Goal: Information Seeking & Learning: Check status

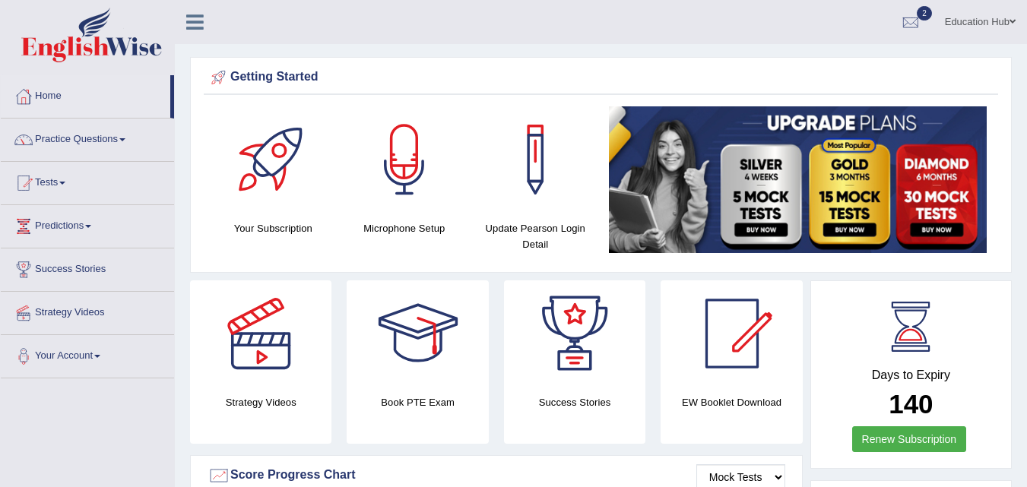
scroll to position [426, 0]
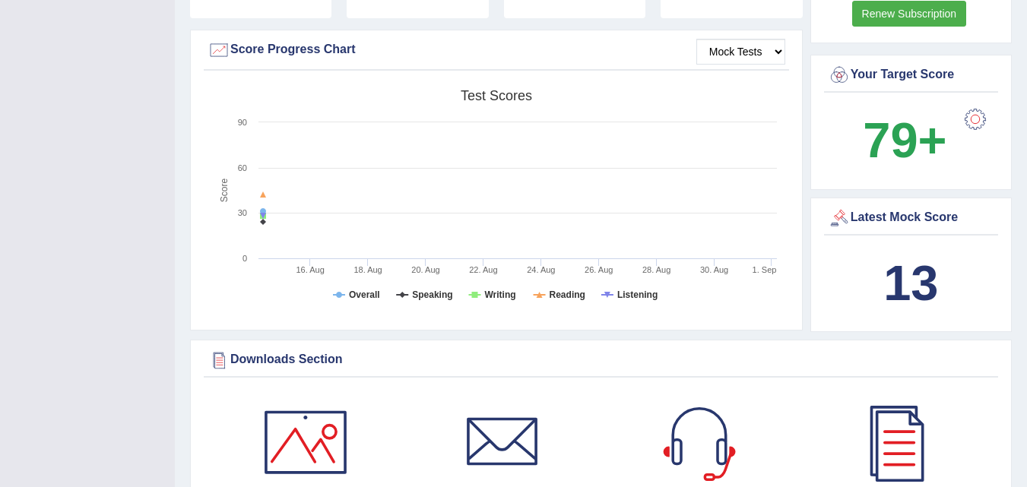
click at [901, 252] on div "13" at bounding box center [911, 283] width 166 height 73
click at [899, 217] on div "Latest Mock Score" at bounding box center [911, 218] width 166 height 23
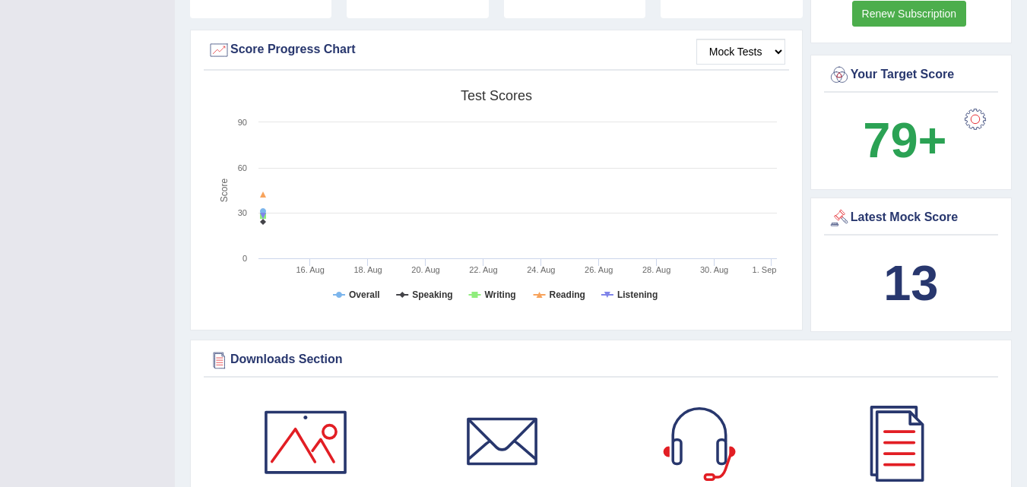
scroll to position [0, 0]
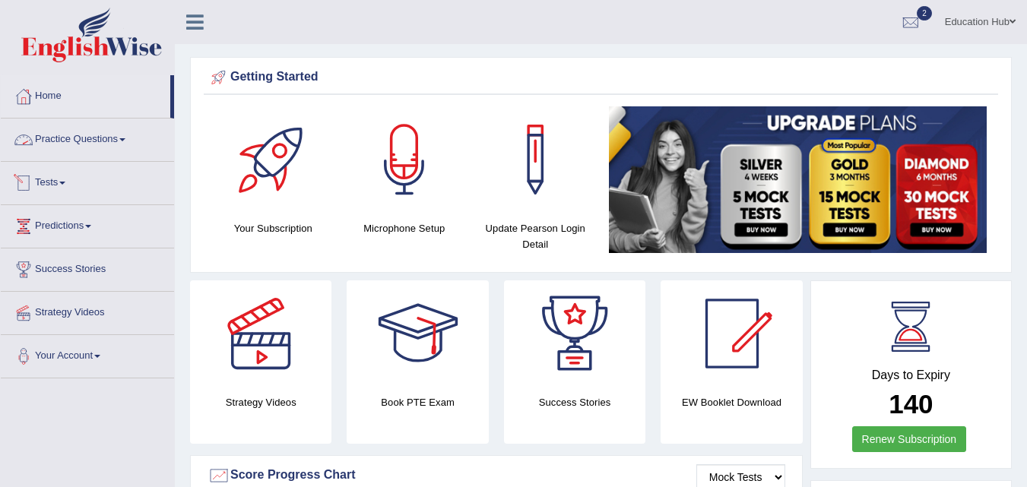
click at [86, 185] on link "Tests" at bounding box center [87, 181] width 173 height 38
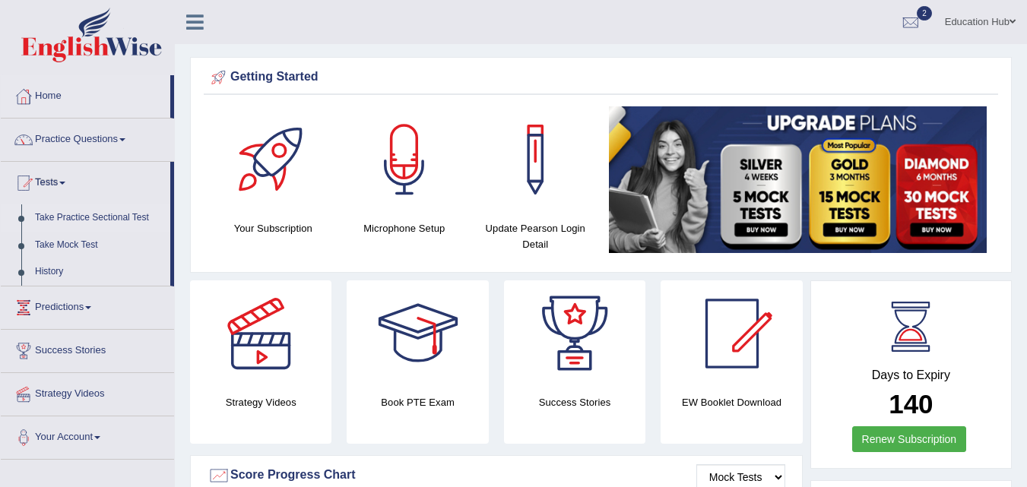
click at [90, 223] on link "Take Practice Sectional Test" at bounding box center [99, 218] width 142 height 27
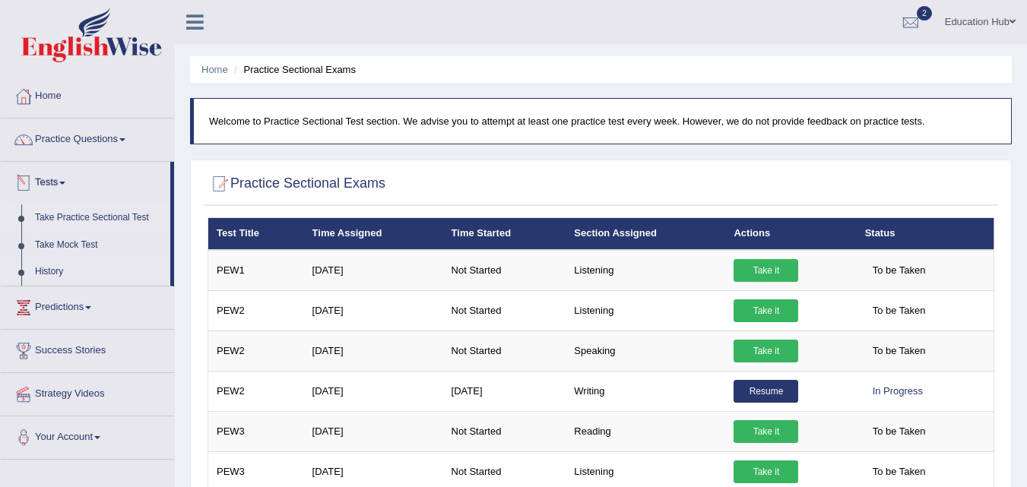
click at [51, 266] on link "History" at bounding box center [99, 271] width 142 height 27
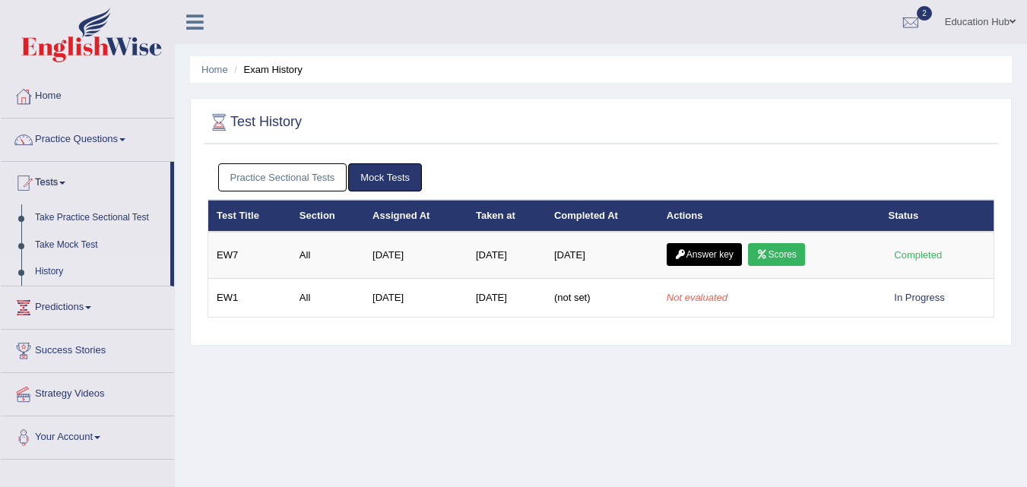
click at [305, 182] on link "Practice Sectional Tests" at bounding box center [282, 177] width 129 height 28
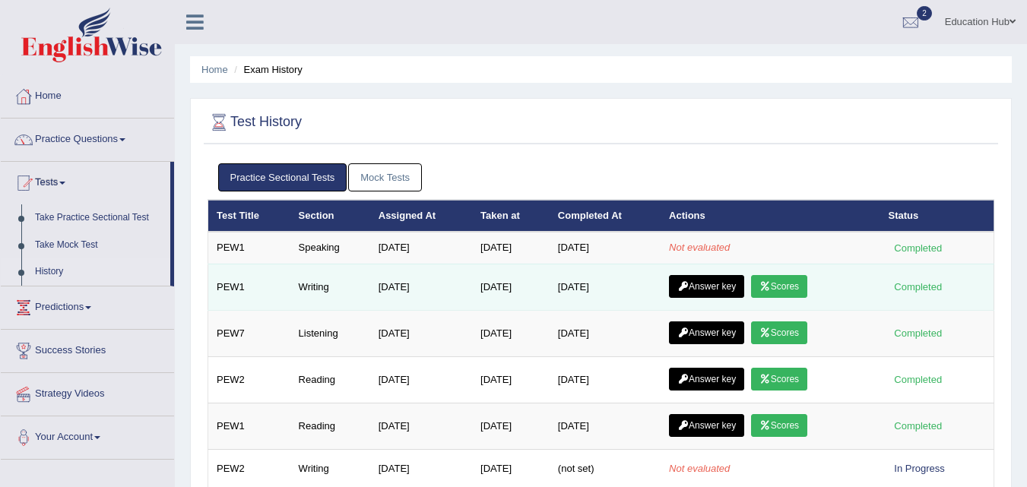
click at [794, 278] on link "Scores" at bounding box center [779, 286] width 56 height 23
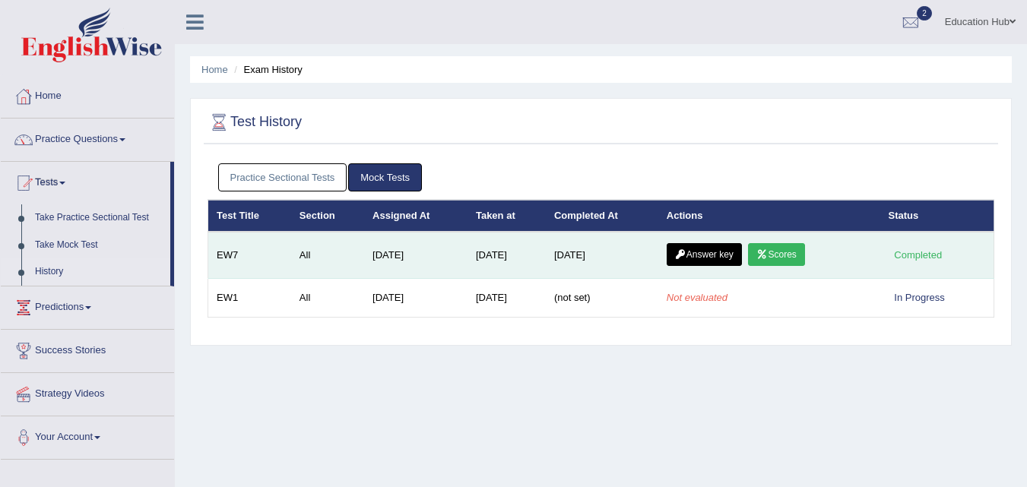
click at [786, 246] on link "Scores" at bounding box center [776, 254] width 56 height 23
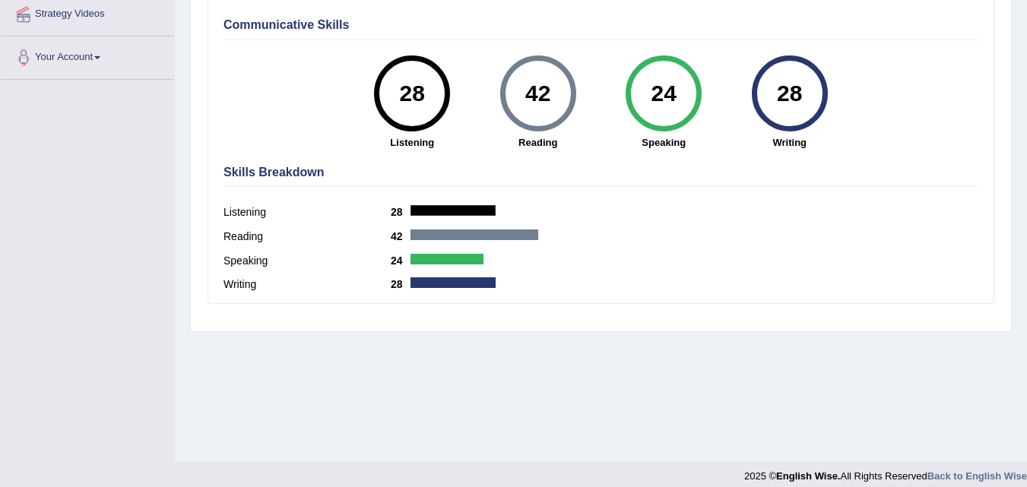
scroll to position [311, 0]
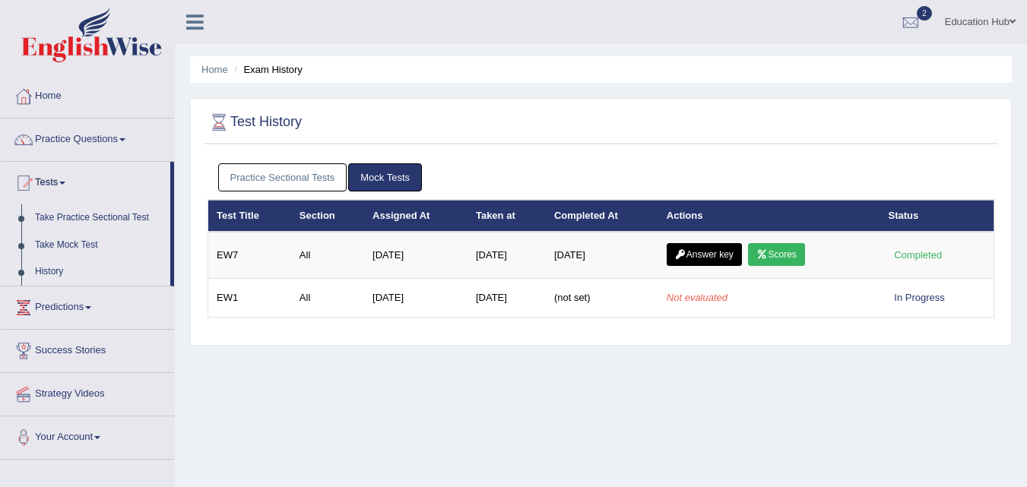
click at [290, 172] on link "Practice Sectional Tests" at bounding box center [282, 177] width 129 height 28
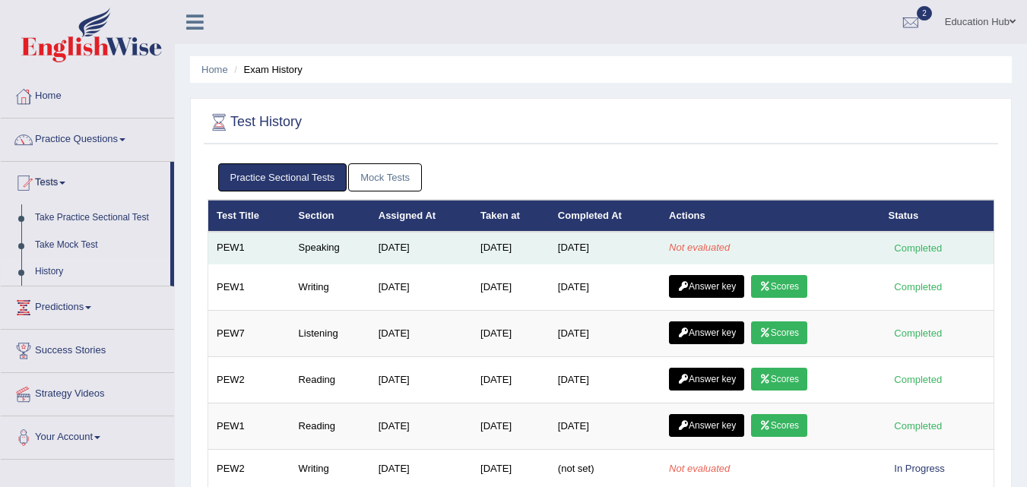
click at [668, 243] on td "Not evaluated" at bounding box center [770, 248] width 219 height 32
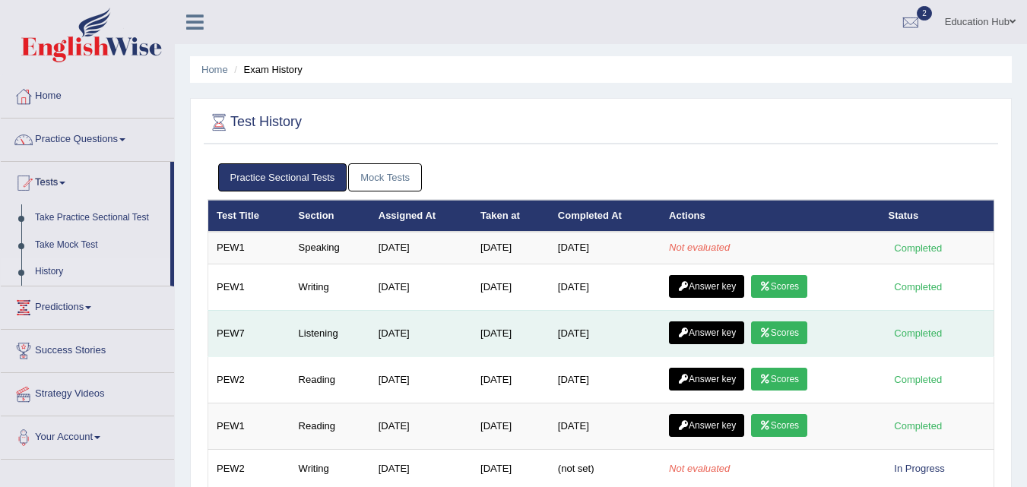
click at [719, 332] on link "Answer key" at bounding box center [706, 333] width 75 height 23
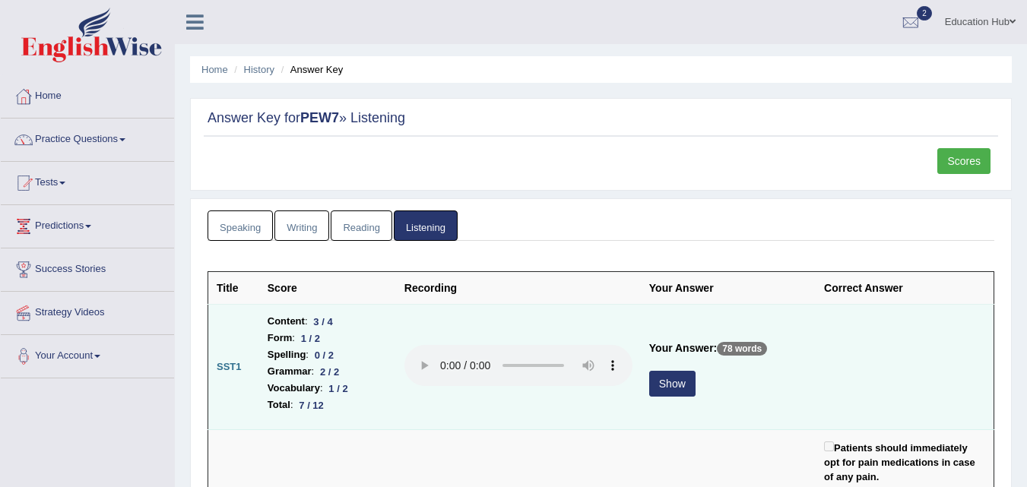
click at [680, 384] on button "Show" at bounding box center [672, 384] width 46 height 26
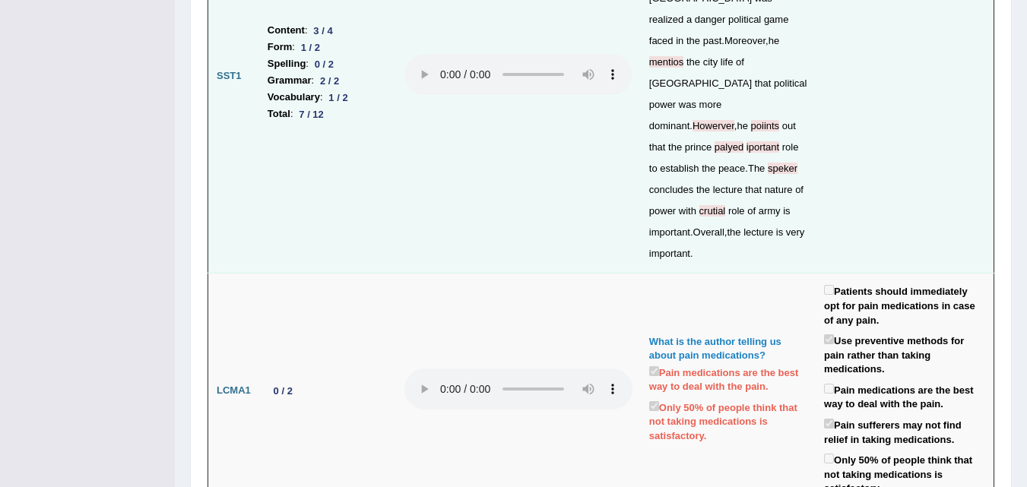
scroll to position [851, 0]
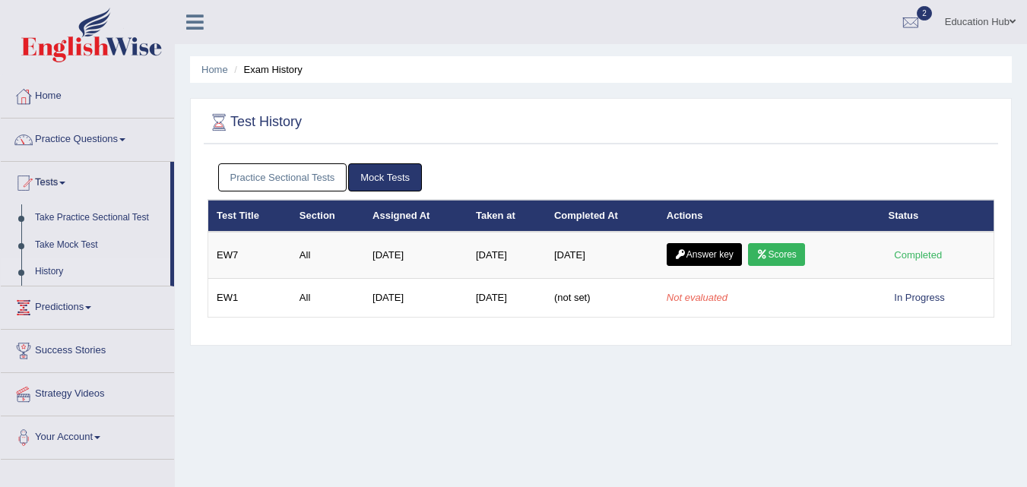
click at [270, 163] on link "Practice Sectional Tests" at bounding box center [282, 177] width 129 height 28
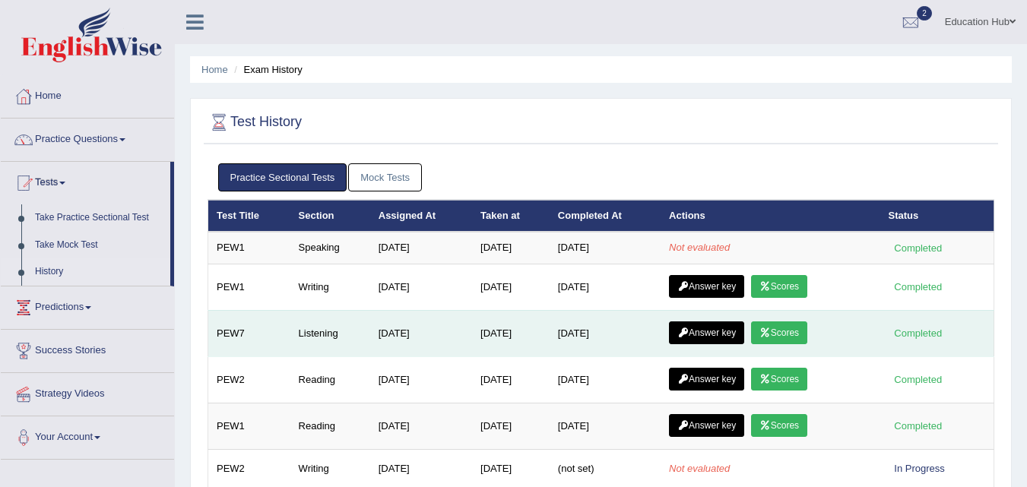
click at [771, 333] on icon at bounding box center [764, 332] width 11 height 9
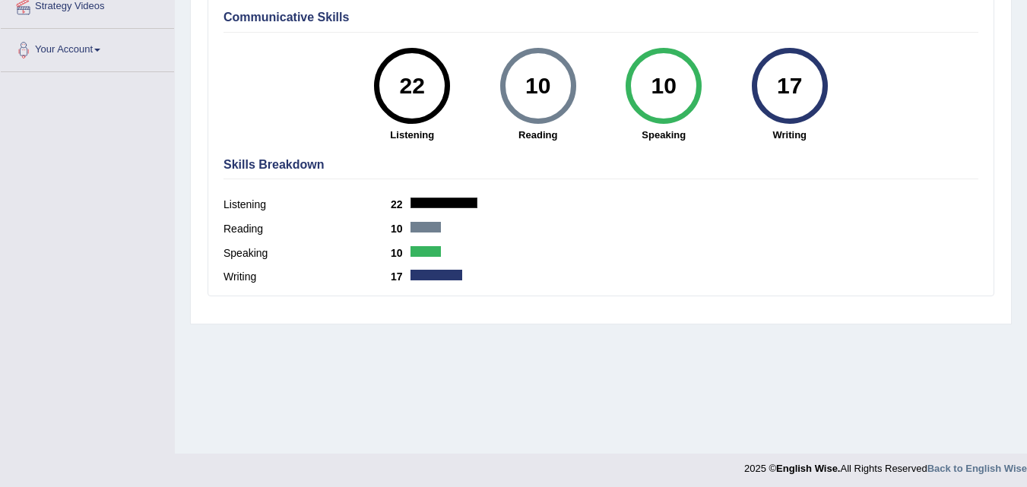
scroll to position [311, 0]
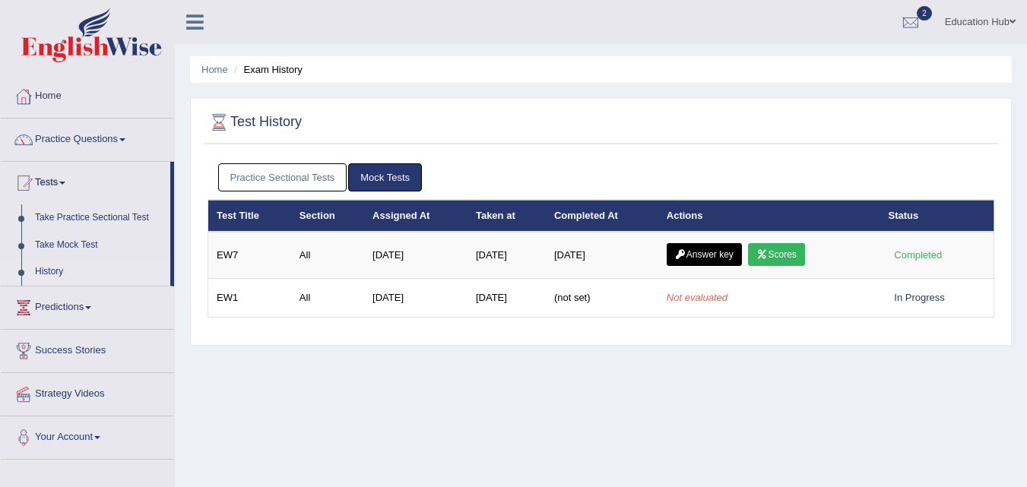
click at [288, 179] on link "Practice Sectional Tests" at bounding box center [282, 177] width 129 height 28
click at [294, 173] on link "Practice Sectional Tests" at bounding box center [282, 177] width 129 height 28
click at [276, 179] on link "Practice Sectional Tests" at bounding box center [282, 177] width 129 height 28
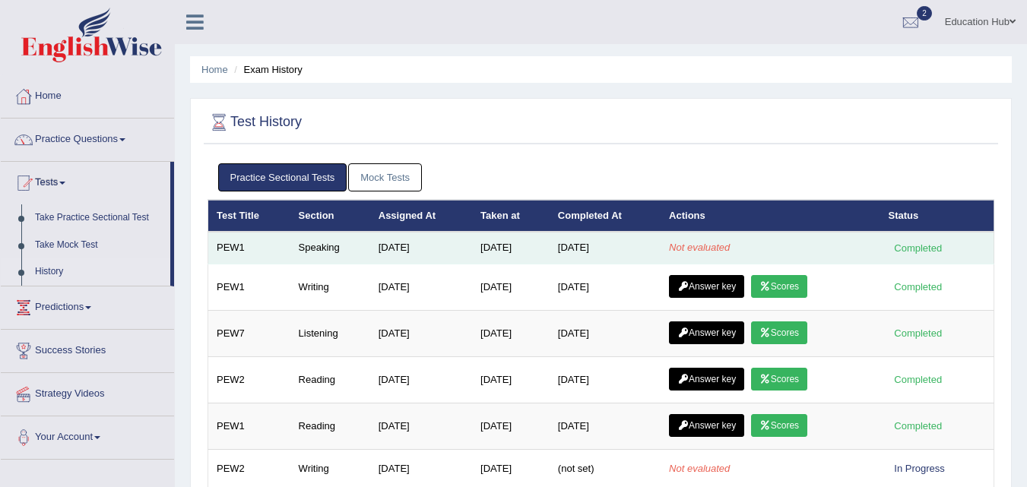
click at [483, 261] on td "Sep 1, 2025" at bounding box center [511, 248] width 78 height 32
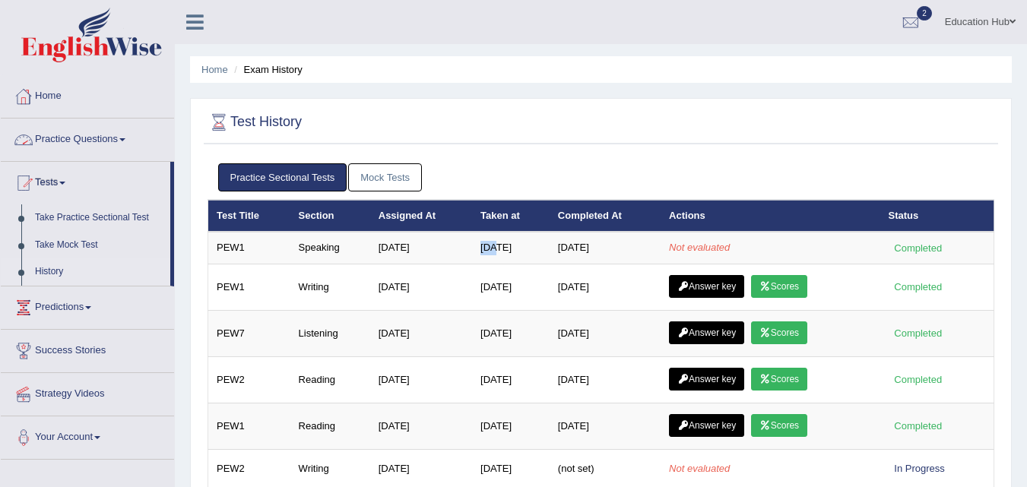
click at [97, 144] on link "Practice Questions" at bounding box center [87, 138] width 173 height 38
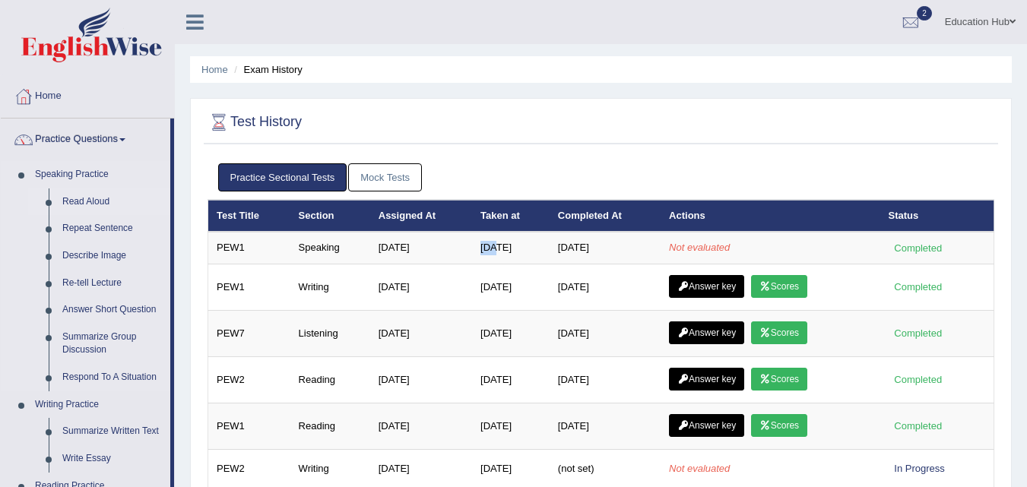
click at [91, 202] on link "Read Aloud" at bounding box center [112, 202] width 115 height 27
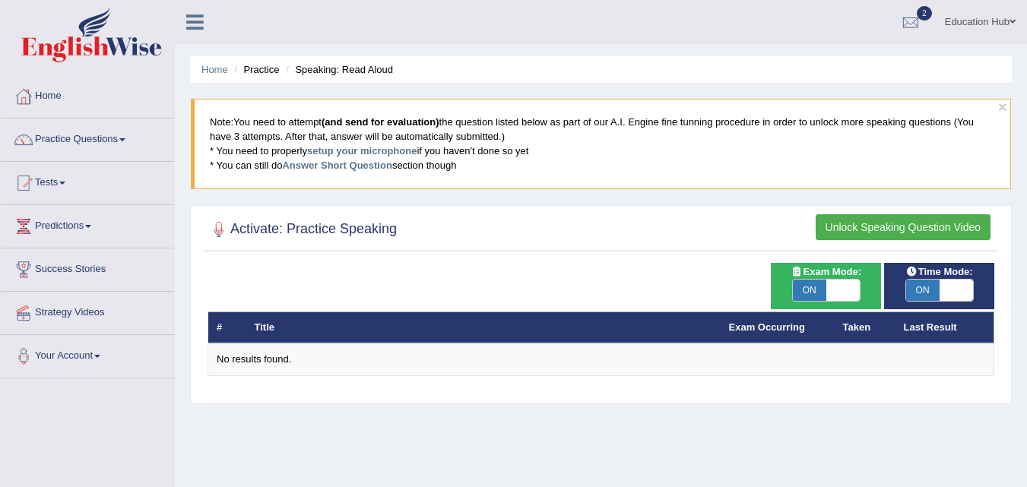
click at [915, 230] on button "Unlock Speaking Question Video" at bounding box center [903, 227] width 175 height 26
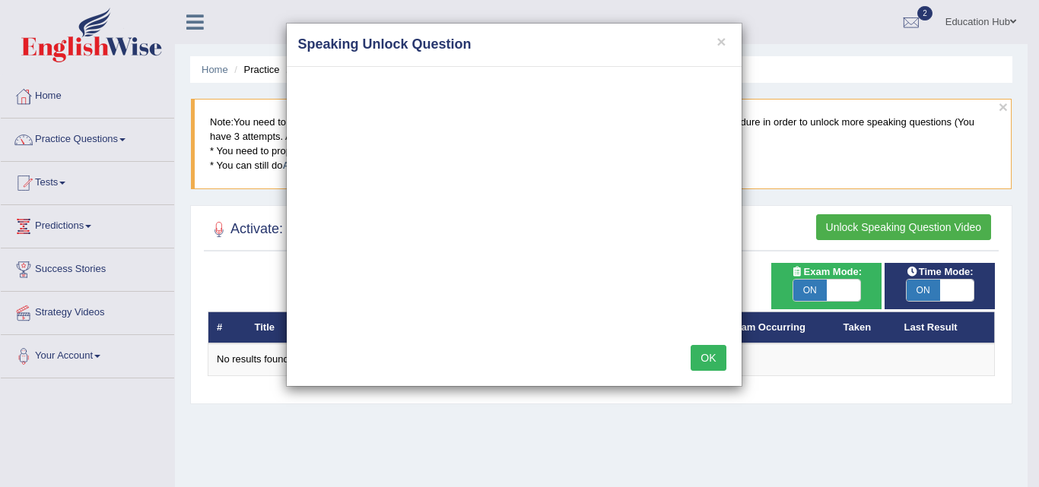
click at [711, 357] on button "OK" at bounding box center [707, 358] width 35 height 26
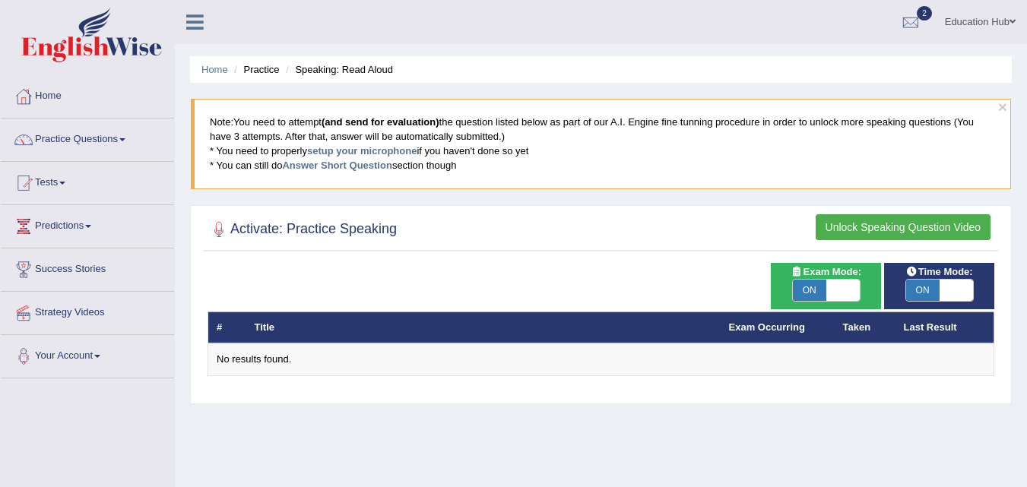
click at [845, 331] on th "Taken" at bounding box center [865, 328] width 61 height 32
click at [40, 243] on link "Predictions" at bounding box center [87, 224] width 173 height 38
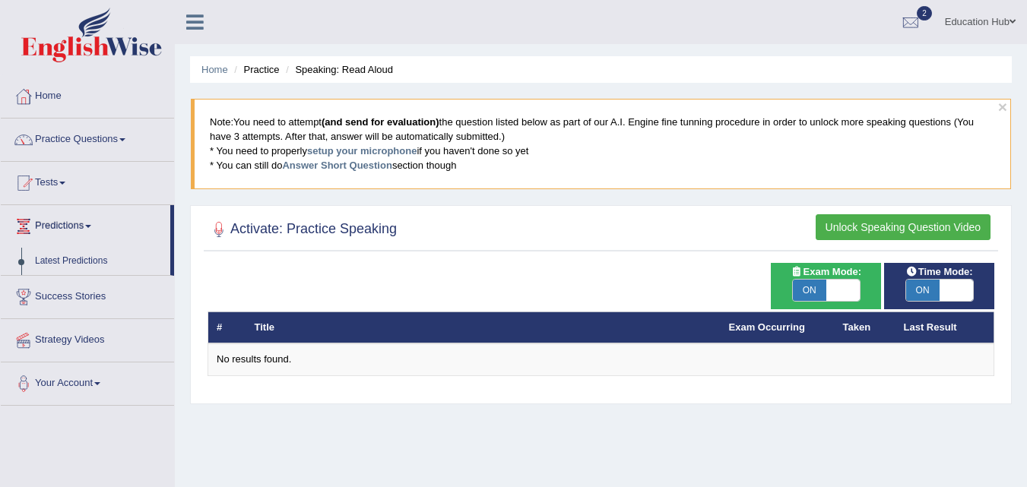
click at [62, 288] on link "Success Stories" at bounding box center [87, 295] width 173 height 38
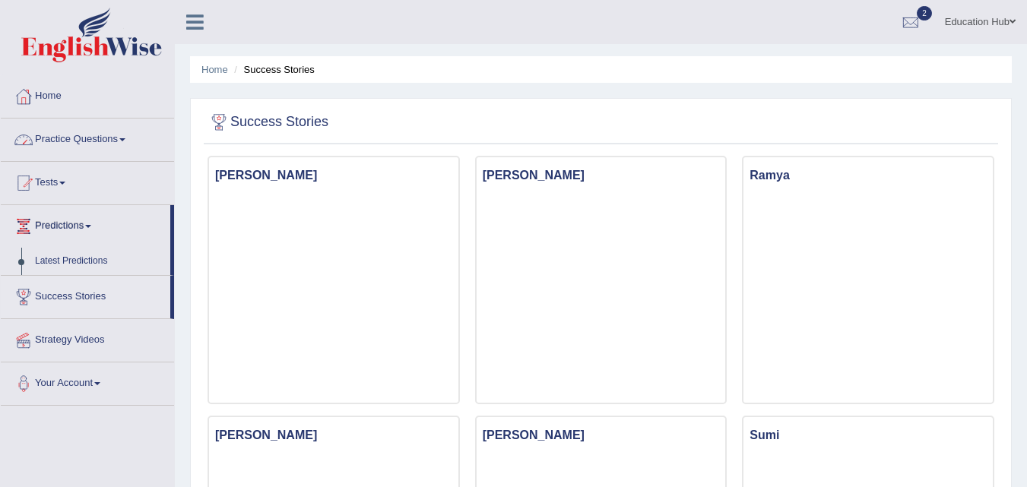
click at [87, 168] on link "Tests" at bounding box center [87, 181] width 173 height 38
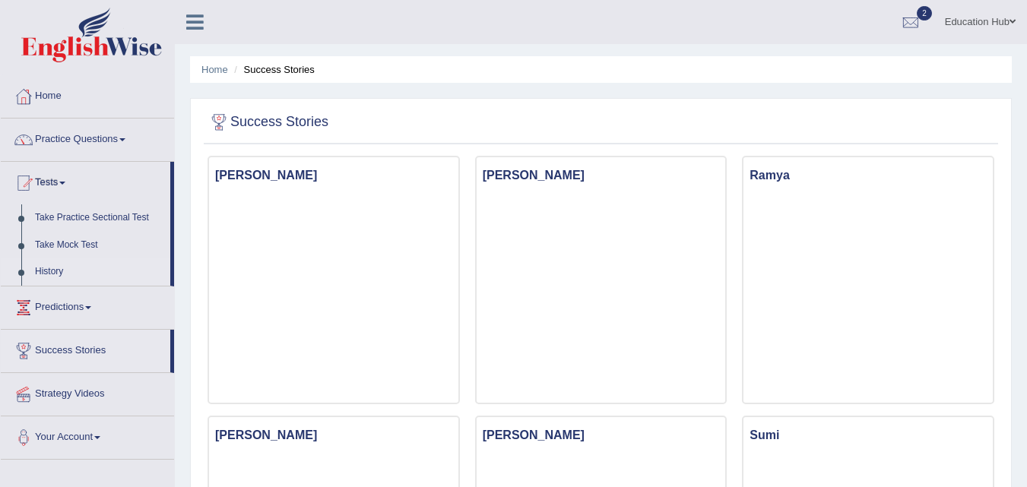
click at [99, 271] on link "History" at bounding box center [99, 271] width 142 height 27
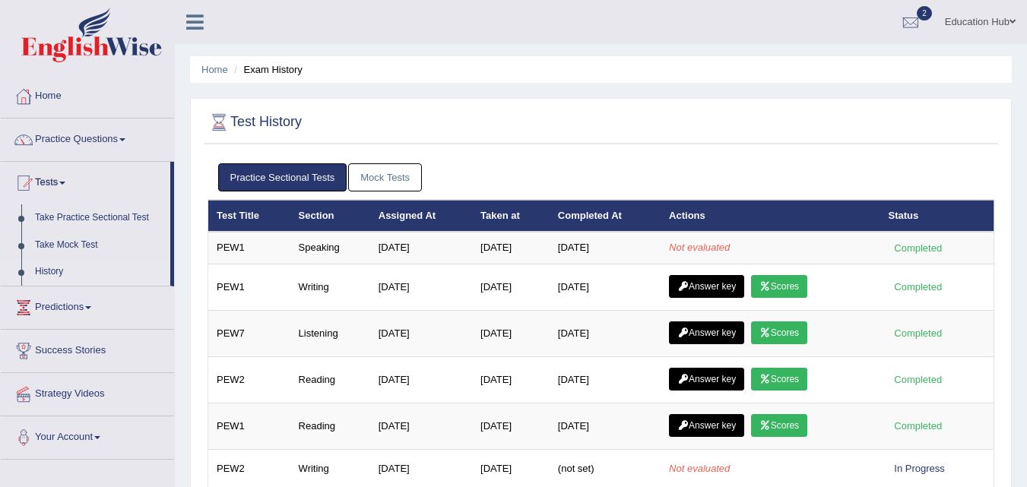
click at [249, 173] on link "Practice Sectional Tests" at bounding box center [282, 177] width 129 height 28
drag, startPoint x: 0, startPoint y: 0, endPoint x: 249, endPoint y: 173, distance: 303.1
click at [249, 173] on link "Practice Sectional Tests" at bounding box center [282, 177] width 129 height 28
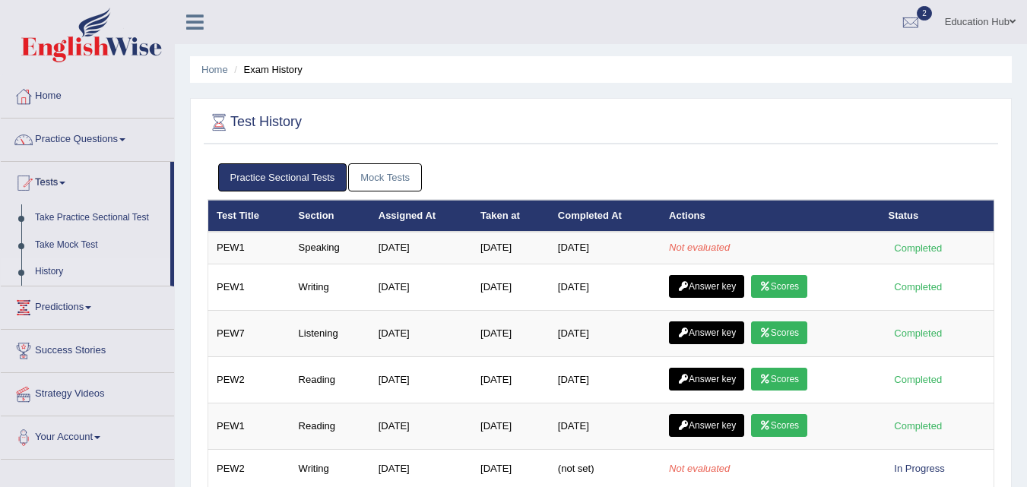
click at [249, 173] on link "Practice Sectional Tests" at bounding box center [282, 177] width 129 height 28
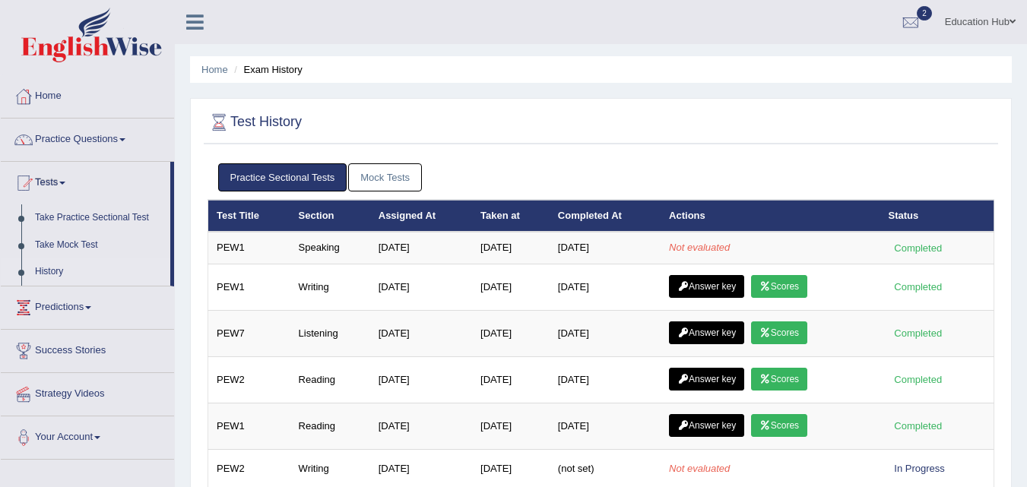
click at [249, 173] on link "Practice Sectional Tests" at bounding box center [282, 177] width 129 height 28
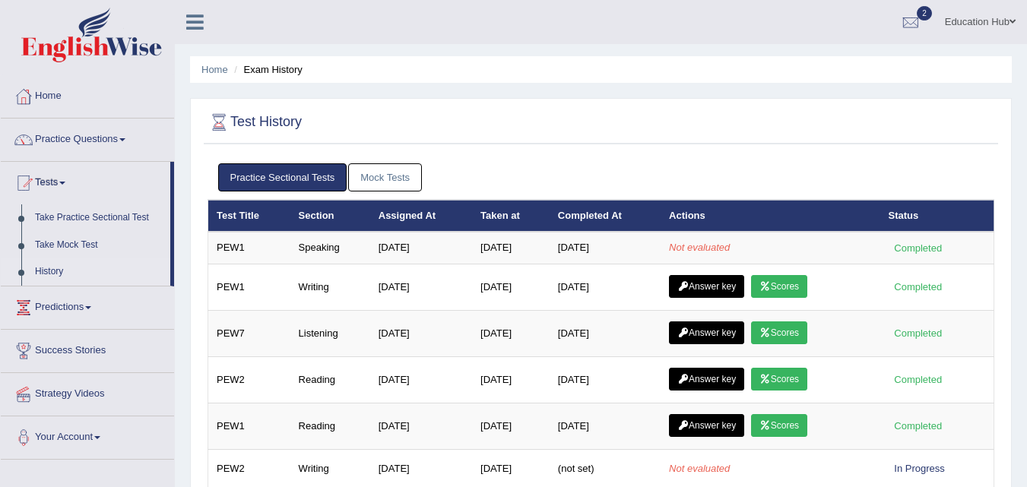
click at [249, 173] on link "Practice Sectional Tests" at bounding box center [282, 177] width 129 height 28
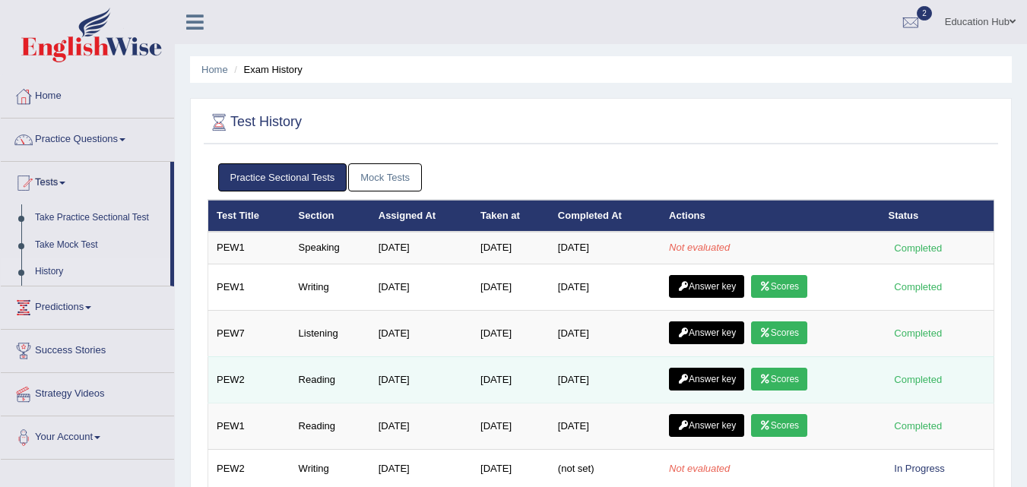
click at [793, 379] on link "Scores" at bounding box center [779, 379] width 56 height 23
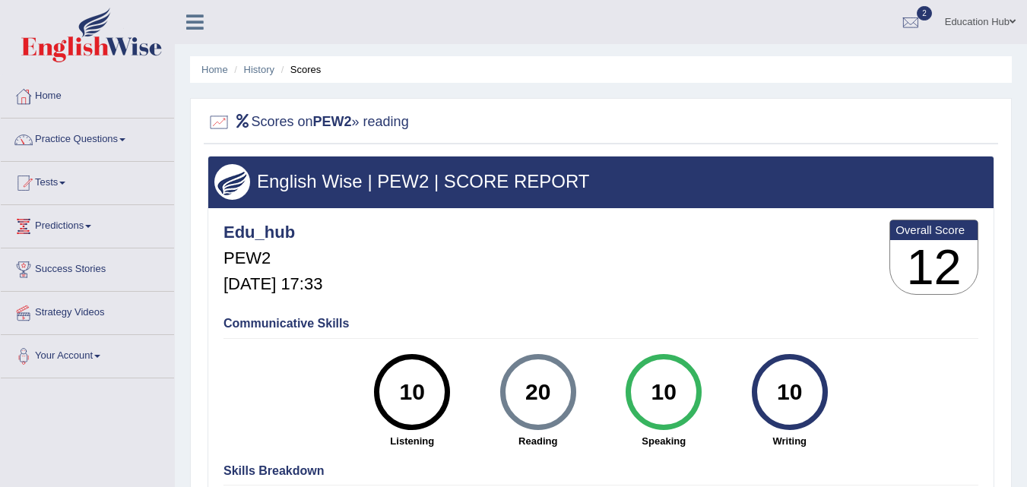
click at [49, 99] on link "Home" at bounding box center [87, 94] width 173 height 38
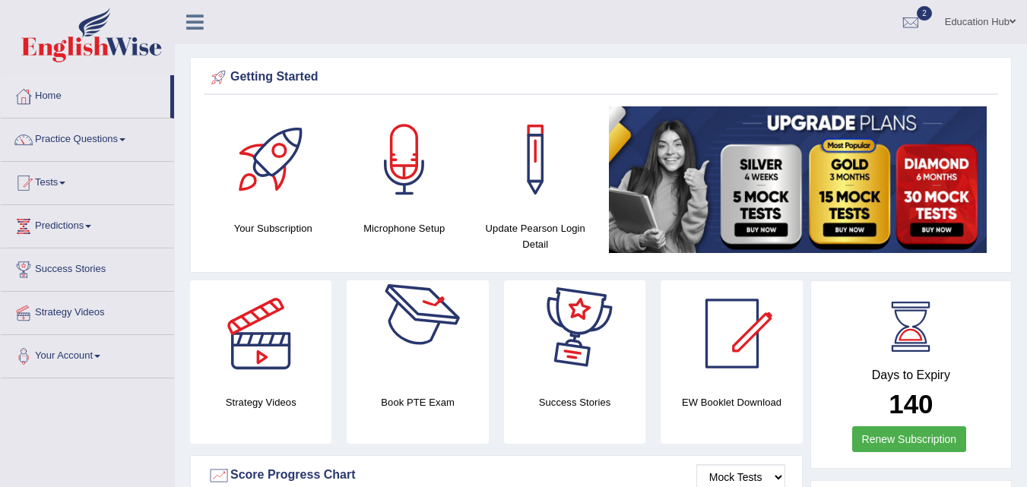
click at [436, 333] on div at bounding box center [418, 334] width 106 height 106
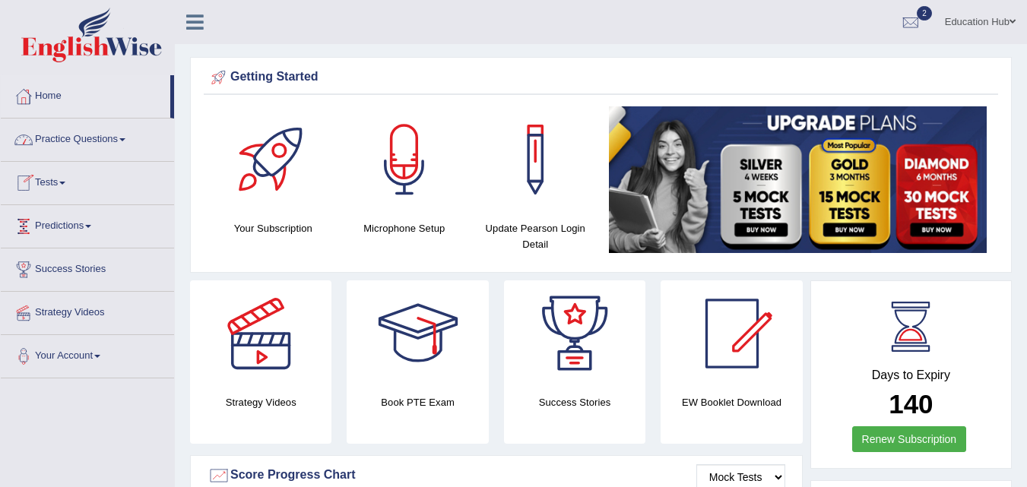
click at [61, 187] on link "Tests" at bounding box center [87, 181] width 173 height 38
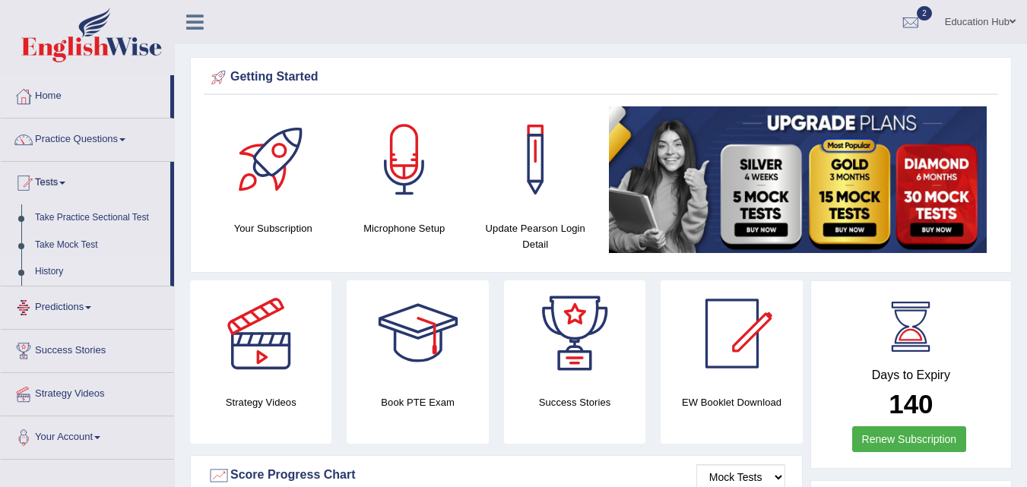
click at [87, 276] on link "History" at bounding box center [99, 271] width 142 height 27
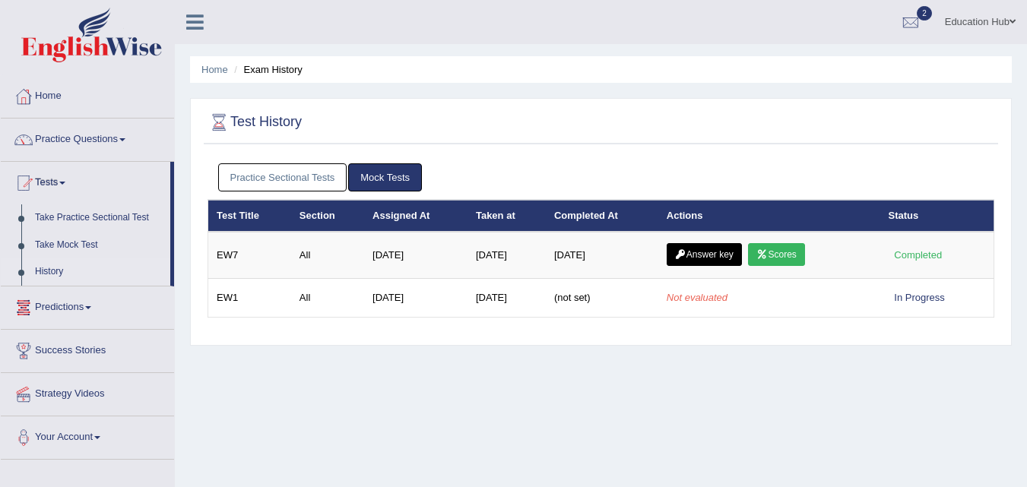
click at [255, 177] on link "Practice Sectional Tests" at bounding box center [282, 177] width 129 height 28
click at [268, 177] on link "Practice Sectional Tests" at bounding box center [282, 177] width 129 height 28
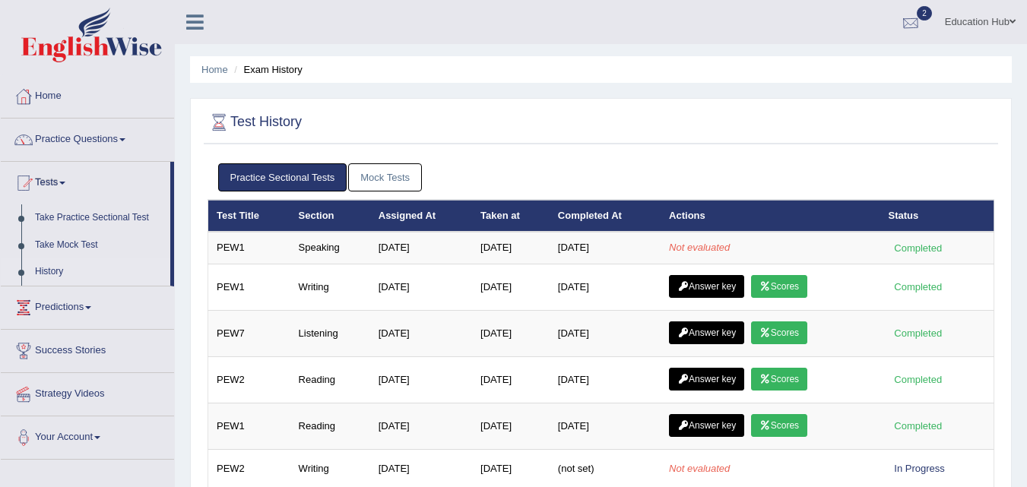
click at [905, 14] on div at bounding box center [910, 22] width 23 height 23
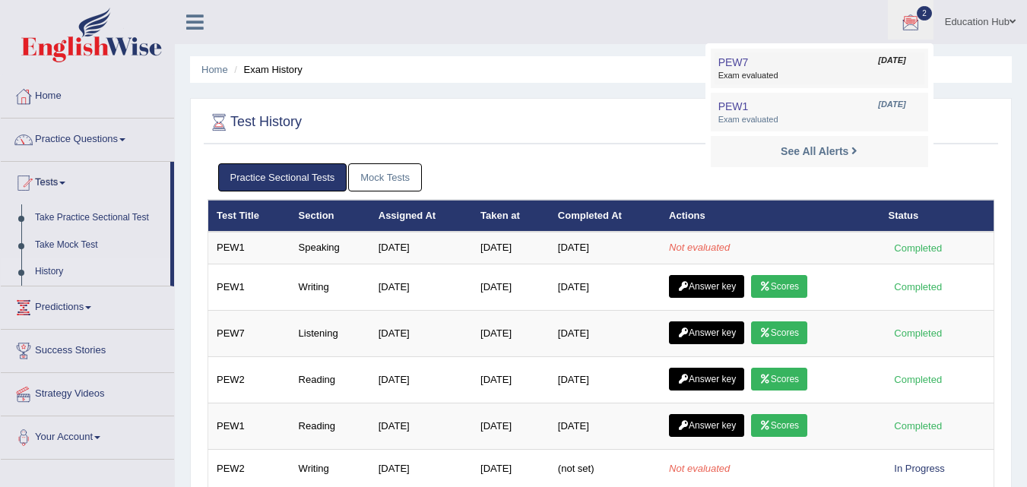
click at [918, 17] on li "2 PEW7 Aug 29, 2025 Exam evaluated PEW1 Aug 28, 2025 See All Alerts" at bounding box center [911, 21] width 46 height 43
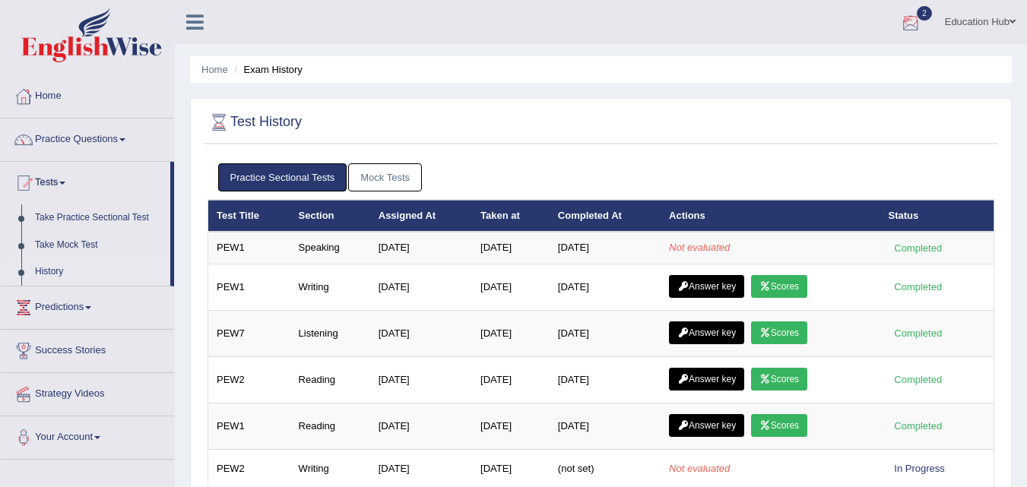
click at [918, 17] on div at bounding box center [910, 22] width 23 height 23
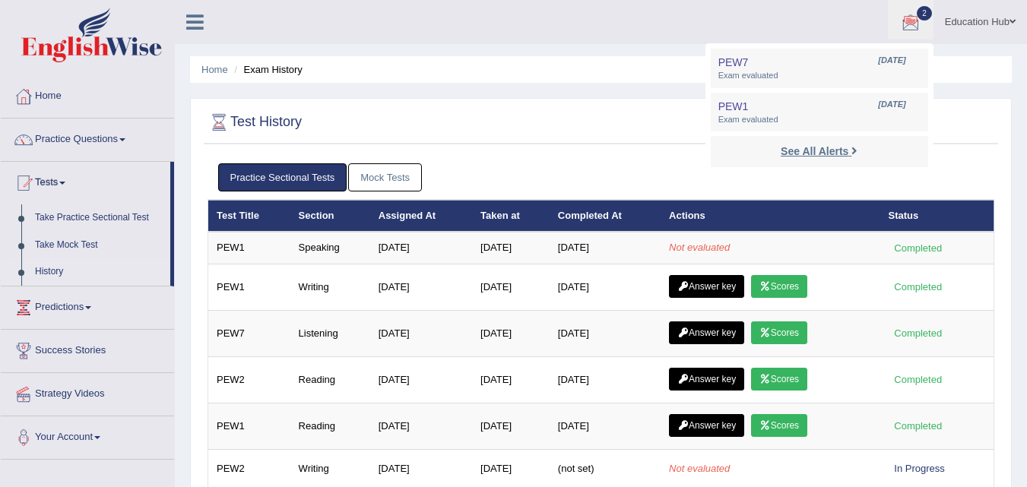
click at [835, 150] on strong "See All Alerts" at bounding box center [815, 151] width 68 height 12
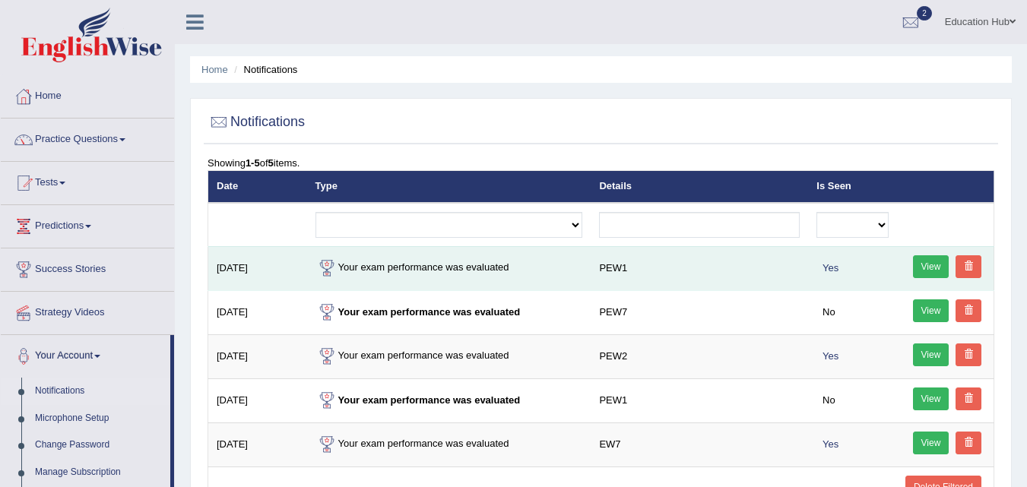
click at [927, 260] on link "View" at bounding box center [931, 266] width 36 height 23
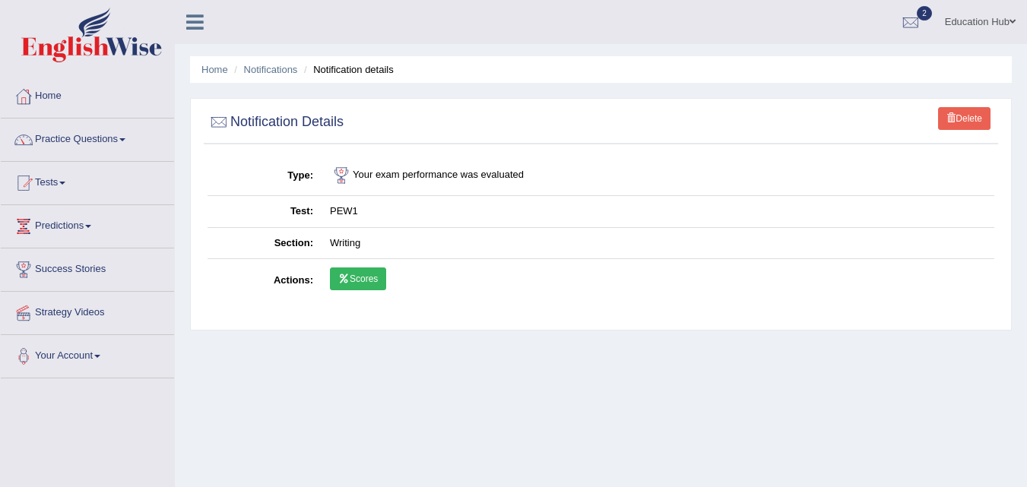
click at [373, 280] on link "Scores" at bounding box center [358, 279] width 56 height 23
click at [915, 23] on div at bounding box center [910, 22] width 23 height 23
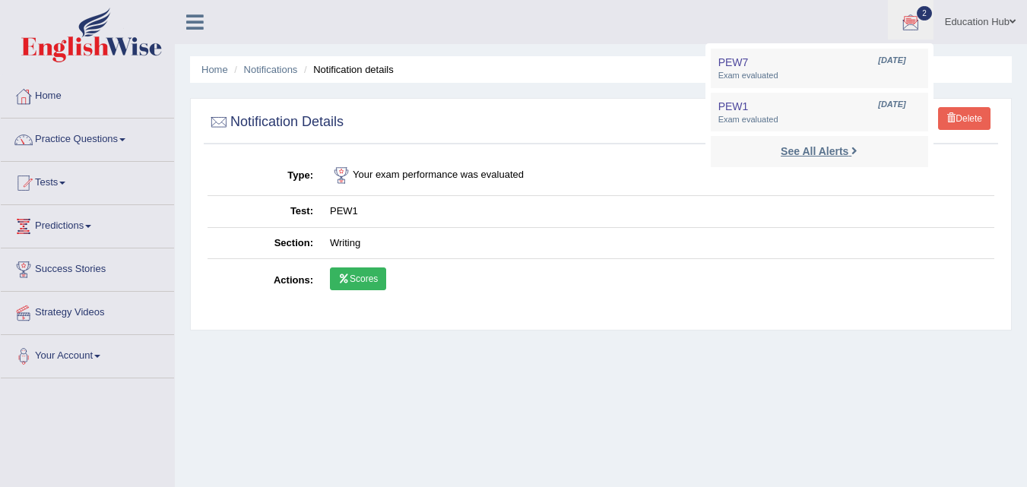
click at [817, 150] on strong "See All Alerts" at bounding box center [815, 151] width 68 height 12
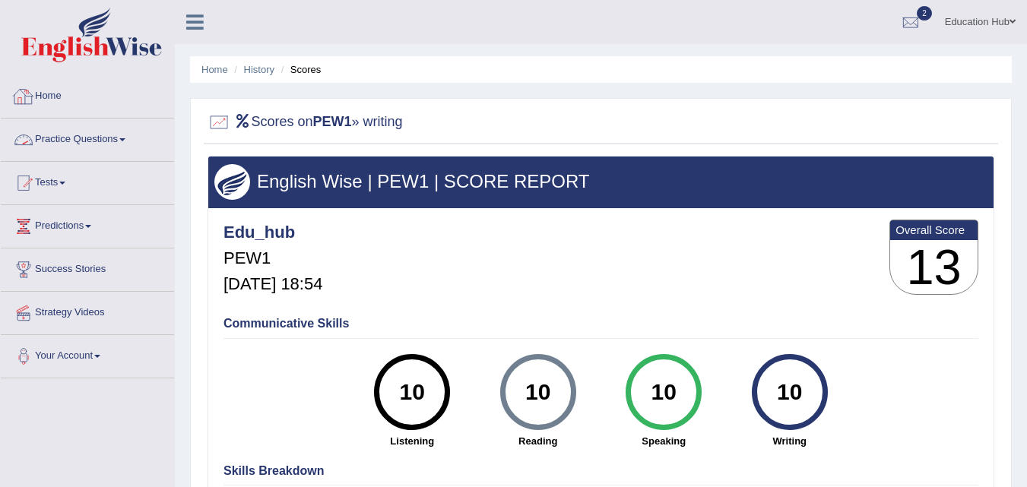
click at [100, 134] on link "Practice Questions" at bounding box center [87, 138] width 173 height 38
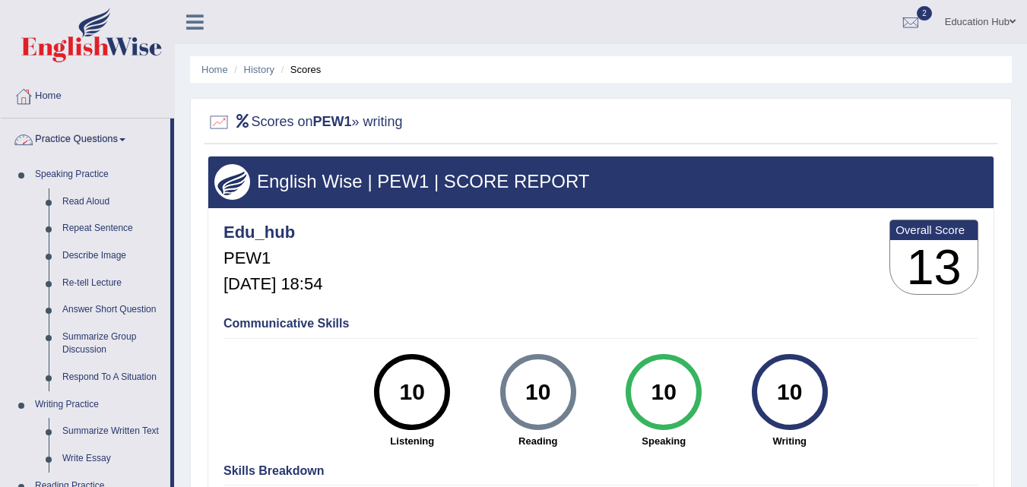
click at [100, 134] on link "Practice Questions" at bounding box center [86, 138] width 170 height 38
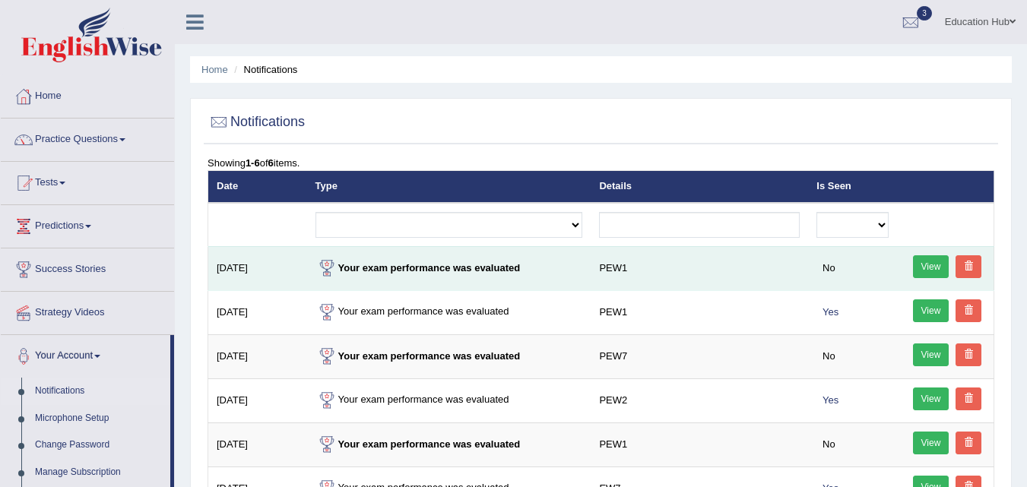
click at [931, 265] on link "View" at bounding box center [931, 266] width 36 height 23
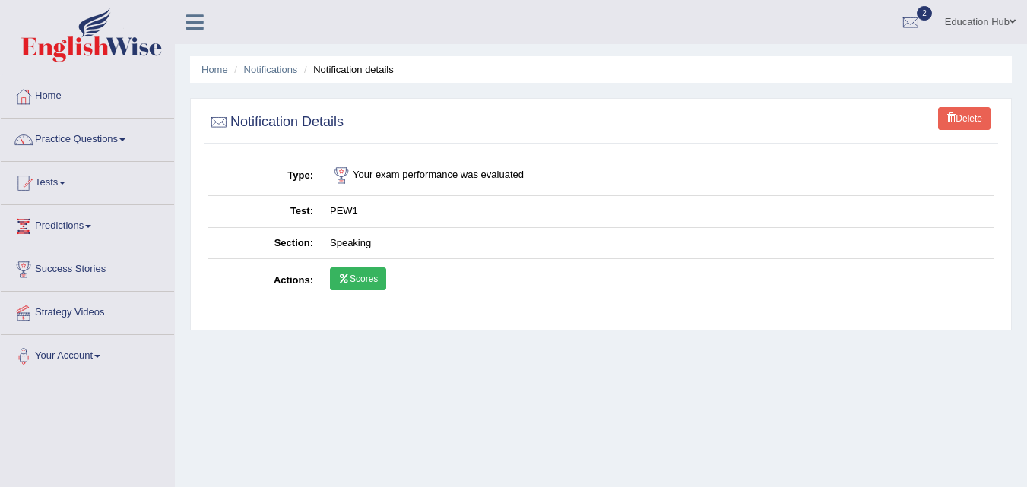
click at [373, 274] on link "Scores" at bounding box center [358, 279] width 56 height 23
click at [55, 174] on link "Tests" at bounding box center [87, 181] width 173 height 38
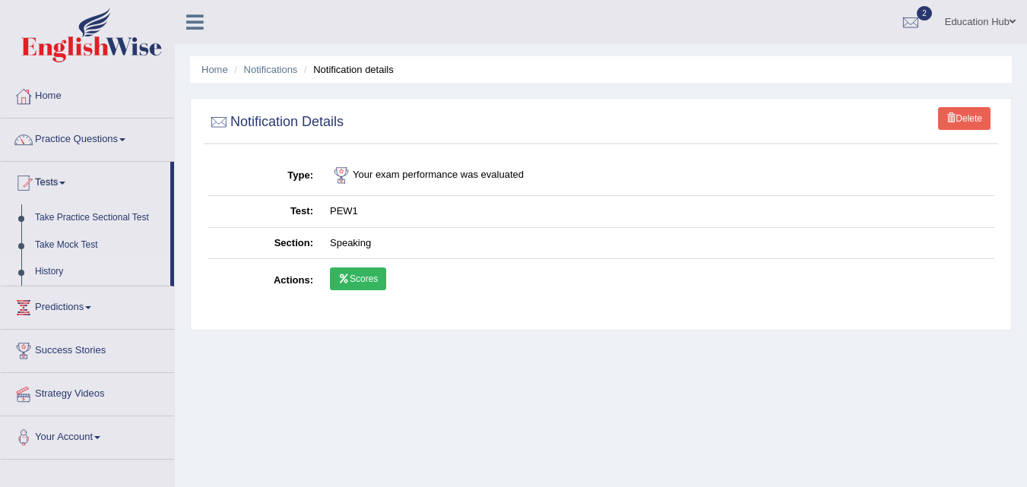
click at [65, 269] on link "History" at bounding box center [99, 271] width 142 height 27
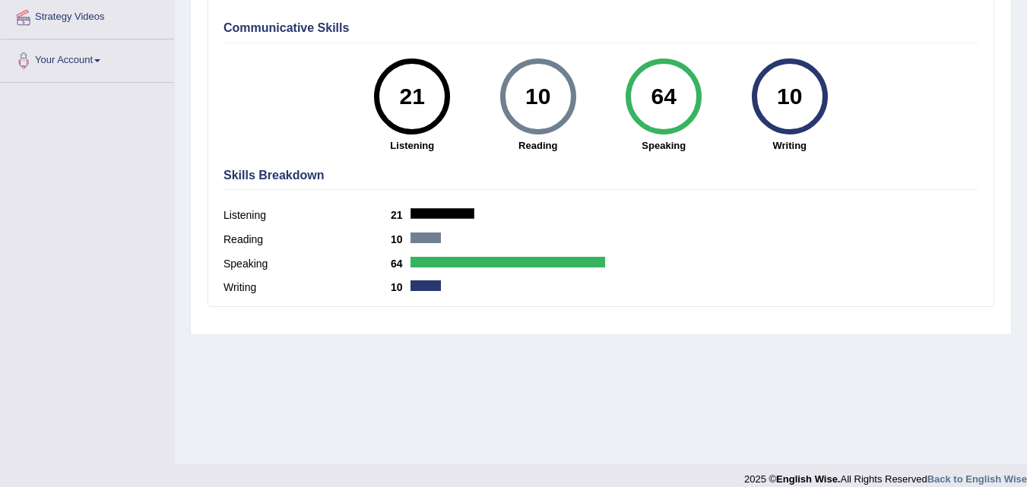
scroll to position [311, 0]
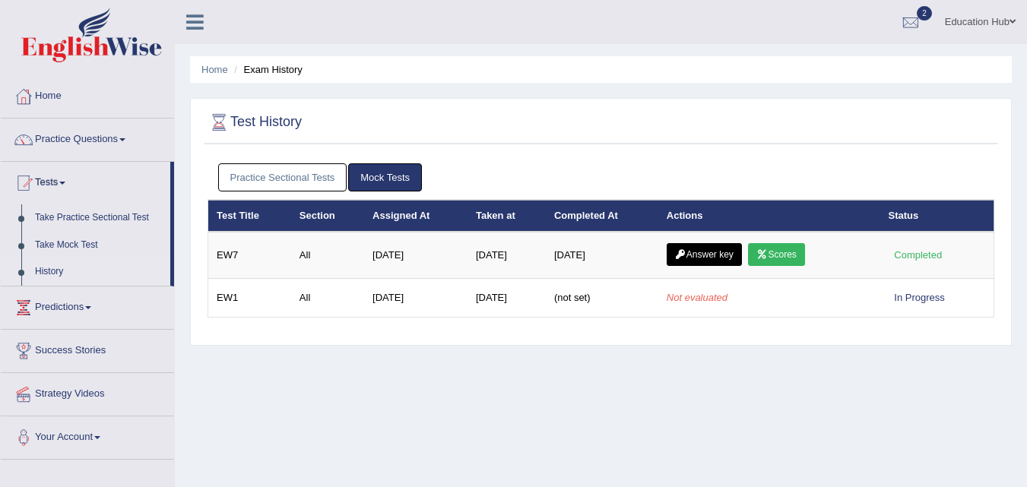
click at [330, 171] on link "Practice Sectional Tests" at bounding box center [282, 177] width 129 height 28
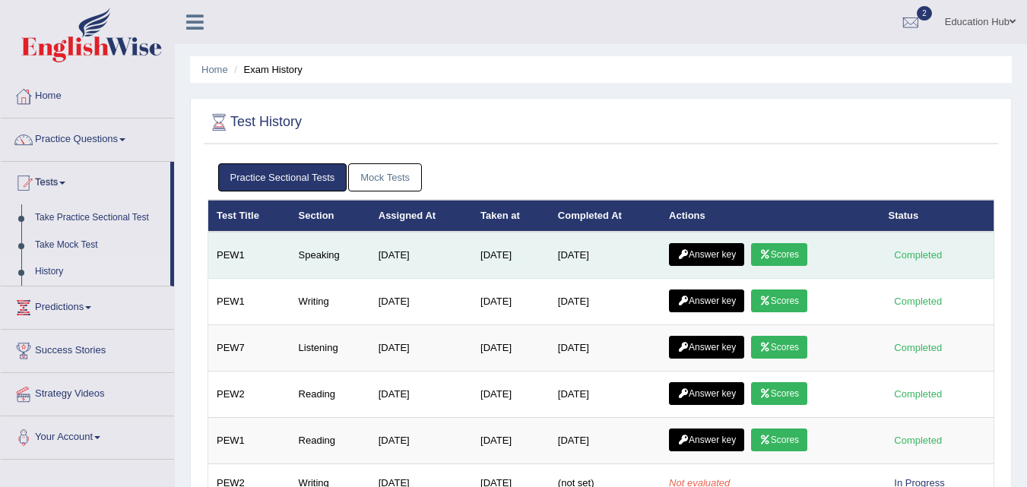
click at [783, 249] on link "Scores" at bounding box center [779, 254] width 56 height 23
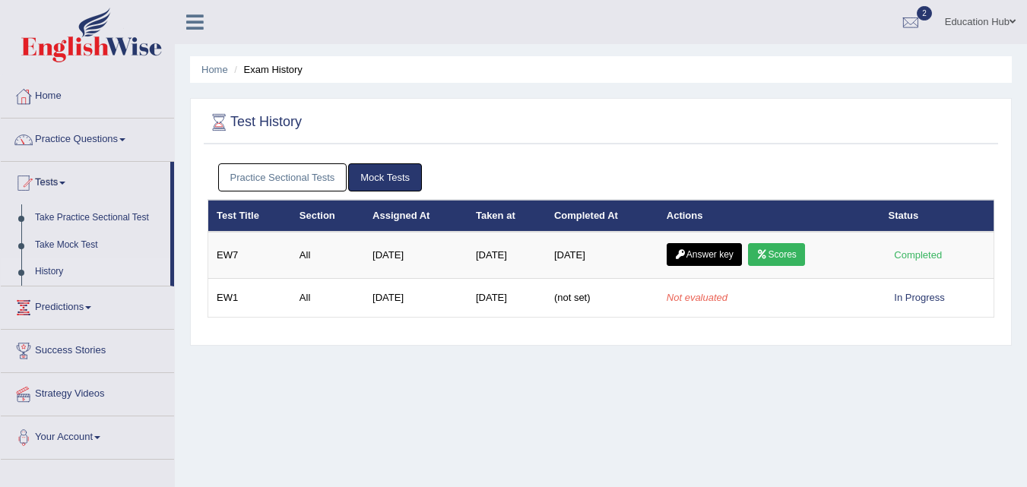
click at [274, 171] on link "Practice Sectional Tests" at bounding box center [282, 177] width 129 height 28
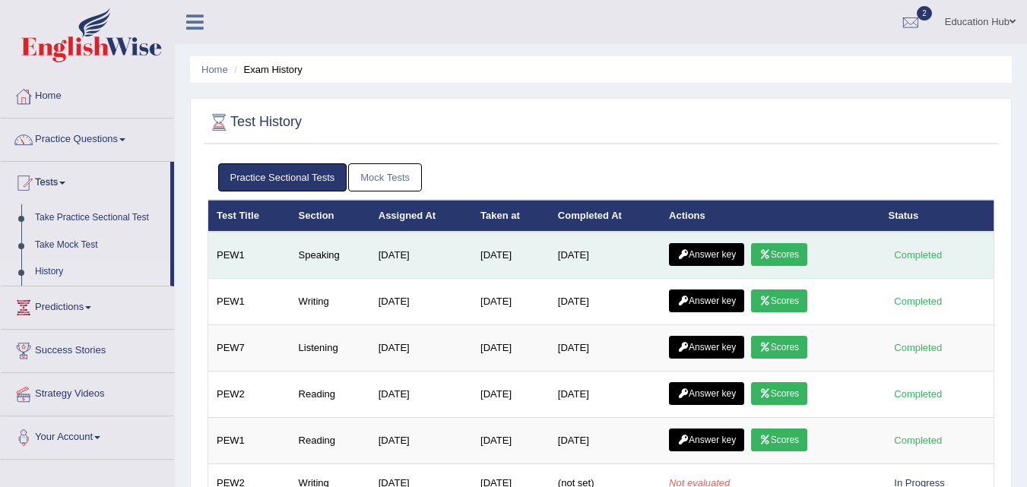
click at [704, 258] on link "Answer key" at bounding box center [706, 254] width 75 height 23
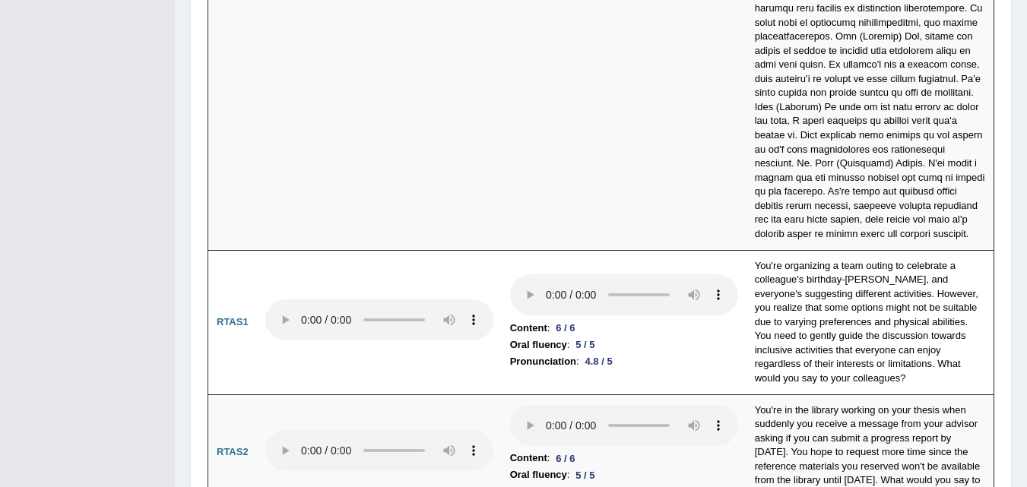
scroll to position [5445, 0]
